Goal: Transaction & Acquisition: Purchase product/service

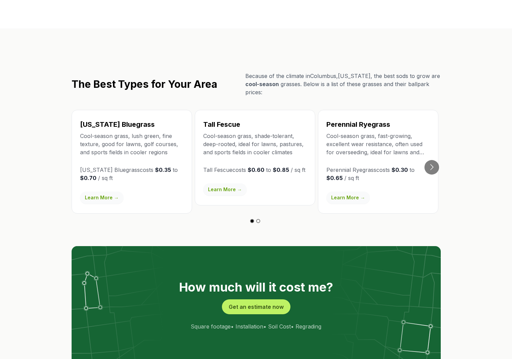
scroll to position [1179, 0]
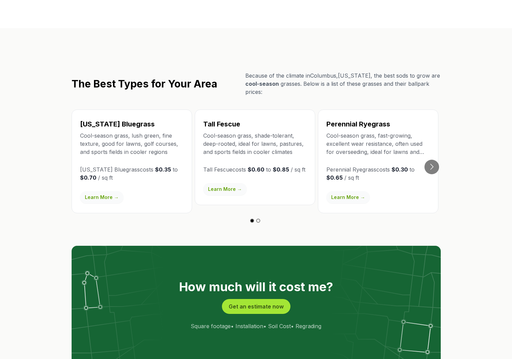
click at [263, 299] on button "Get an estimate now" at bounding box center [256, 306] width 69 height 15
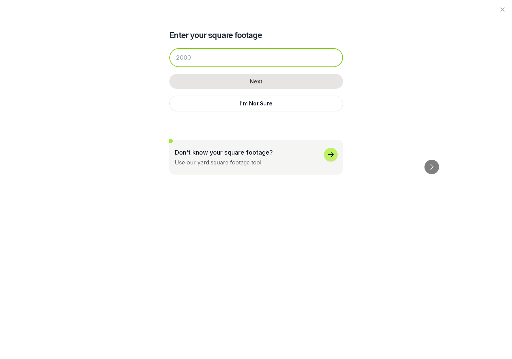
click at [207, 60] on input "number" at bounding box center [256, 57] width 174 height 19
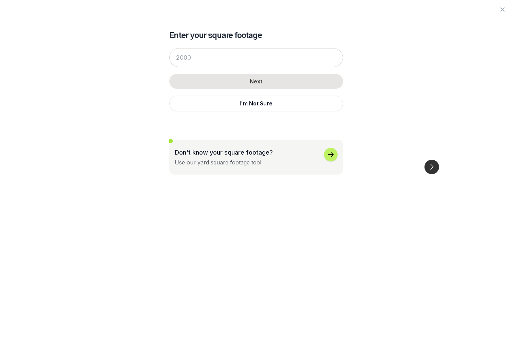
click at [432, 160] on button "Go to next slide" at bounding box center [432, 167] width 15 height 15
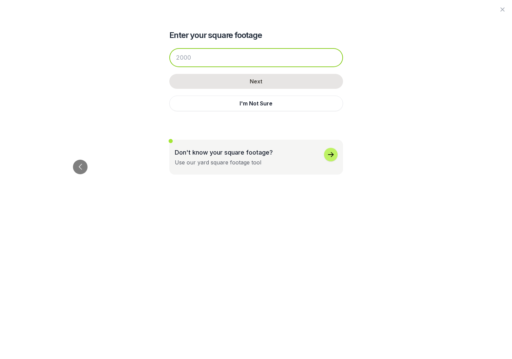
click at [217, 57] on input "number" at bounding box center [256, 57] width 174 height 19
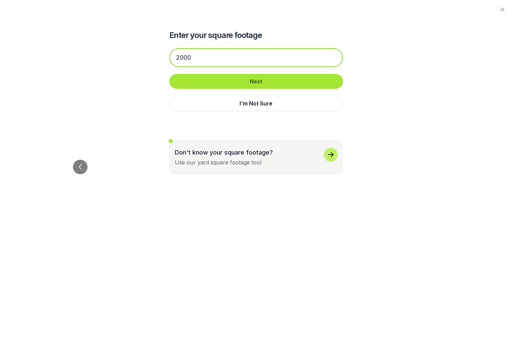
type input "2000"
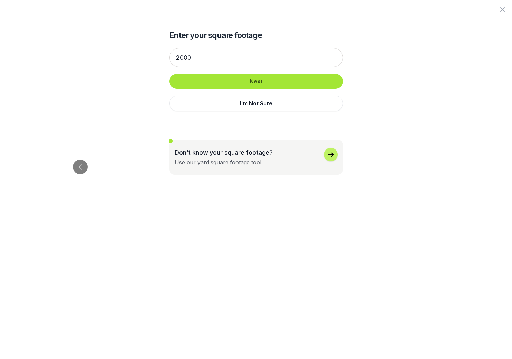
click at [253, 81] on button "Next" at bounding box center [256, 81] width 174 height 15
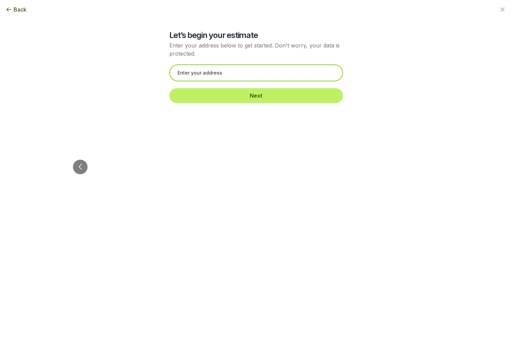
click at [237, 74] on input "text" at bounding box center [256, 72] width 174 height 17
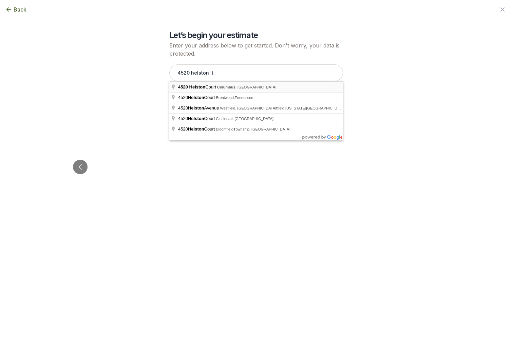
type input "[STREET_ADDRESS]"
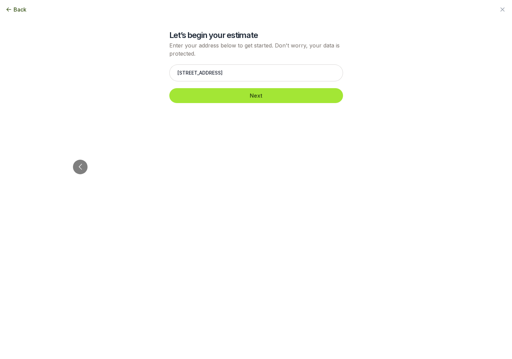
click at [253, 95] on button "Next" at bounding box center [256, 95] width 174 height 15
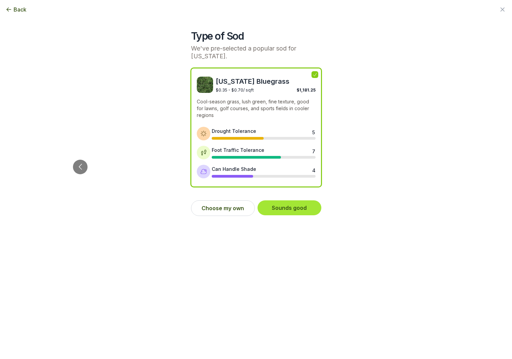
click at [291, 201] on button "Sounds good" at bounding box center [290, 208] width 64 height 15
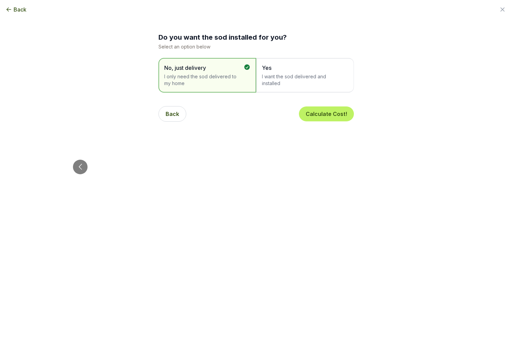
click at [295, 77] on span "I want the sod delivered and installed" at bounding box center [301, 80] width 79 height 14
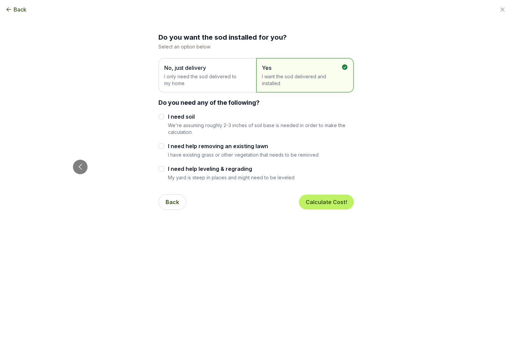
click at [162, 116] on input "I need soil" at bounding box center [160, 116] width 5 height 5
checkbox input "true"
click at [161, 145] on input "I need help removing an existing lawn" at bounding box center [160, 146] width 5 height 5
checkbox input "true"
click at [161, 168] on input "I need help leveling & regrading" at bounding box center [160, 168] width 5 height 5
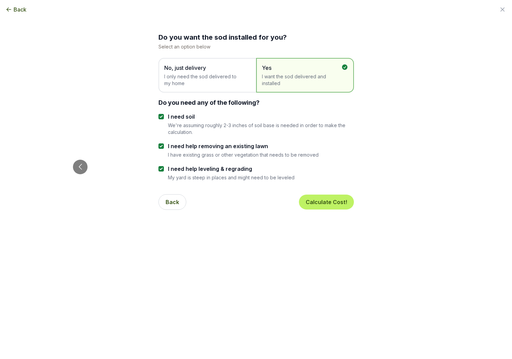
checkbox input "true"
click at [338, 202] on button "Calculate Cost!" at bounding box center [326, 202] width 55 height 15
